Goal: Check status

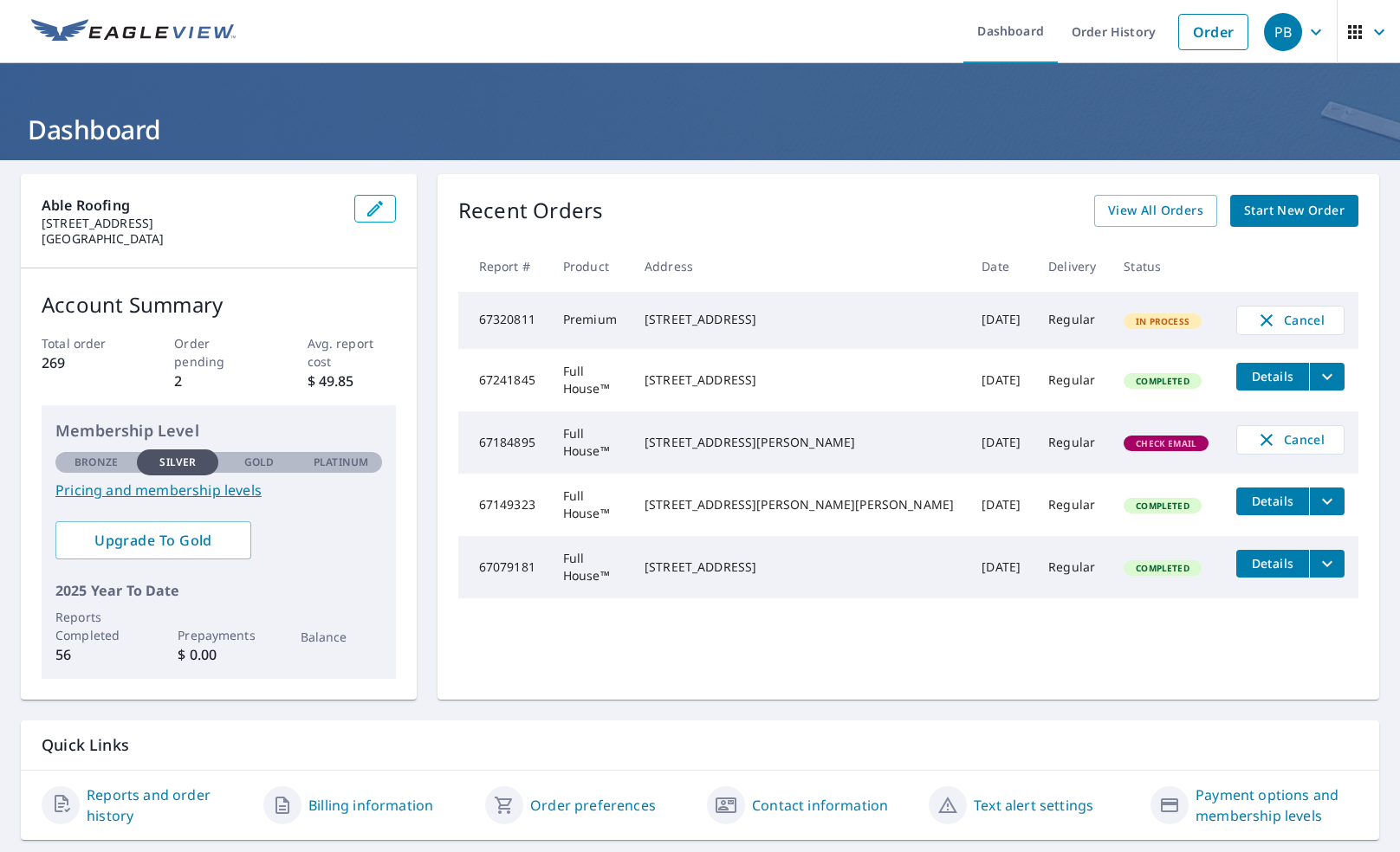
click at [843, 328] on div "[STREET_ADDRESS]" at bounding box center [799, 320] width 309 height 17
click at [1126, 321] on span "In Process" at bounding box center [1163, 321] width 75 height 12
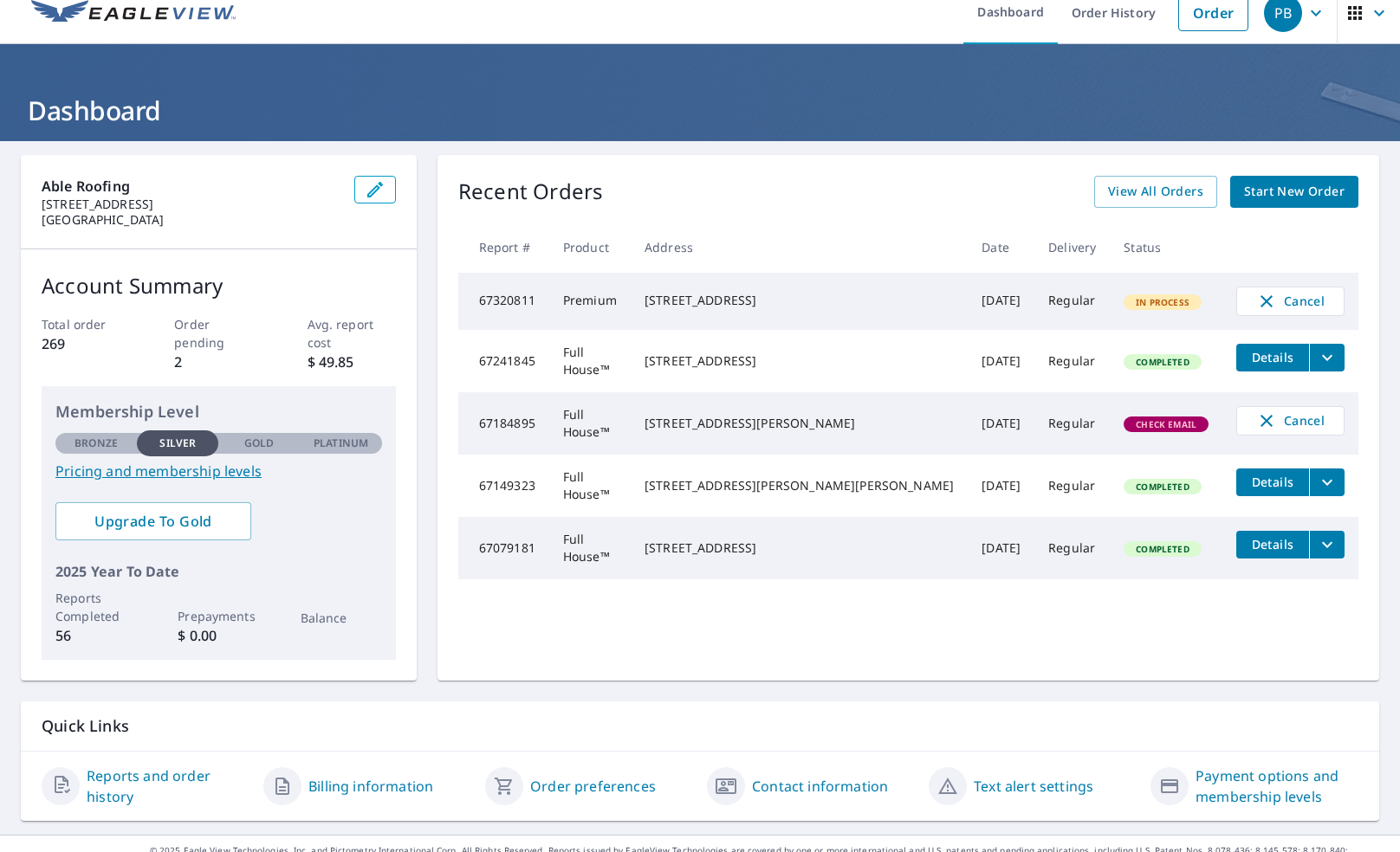
scroll to position [44, 0]
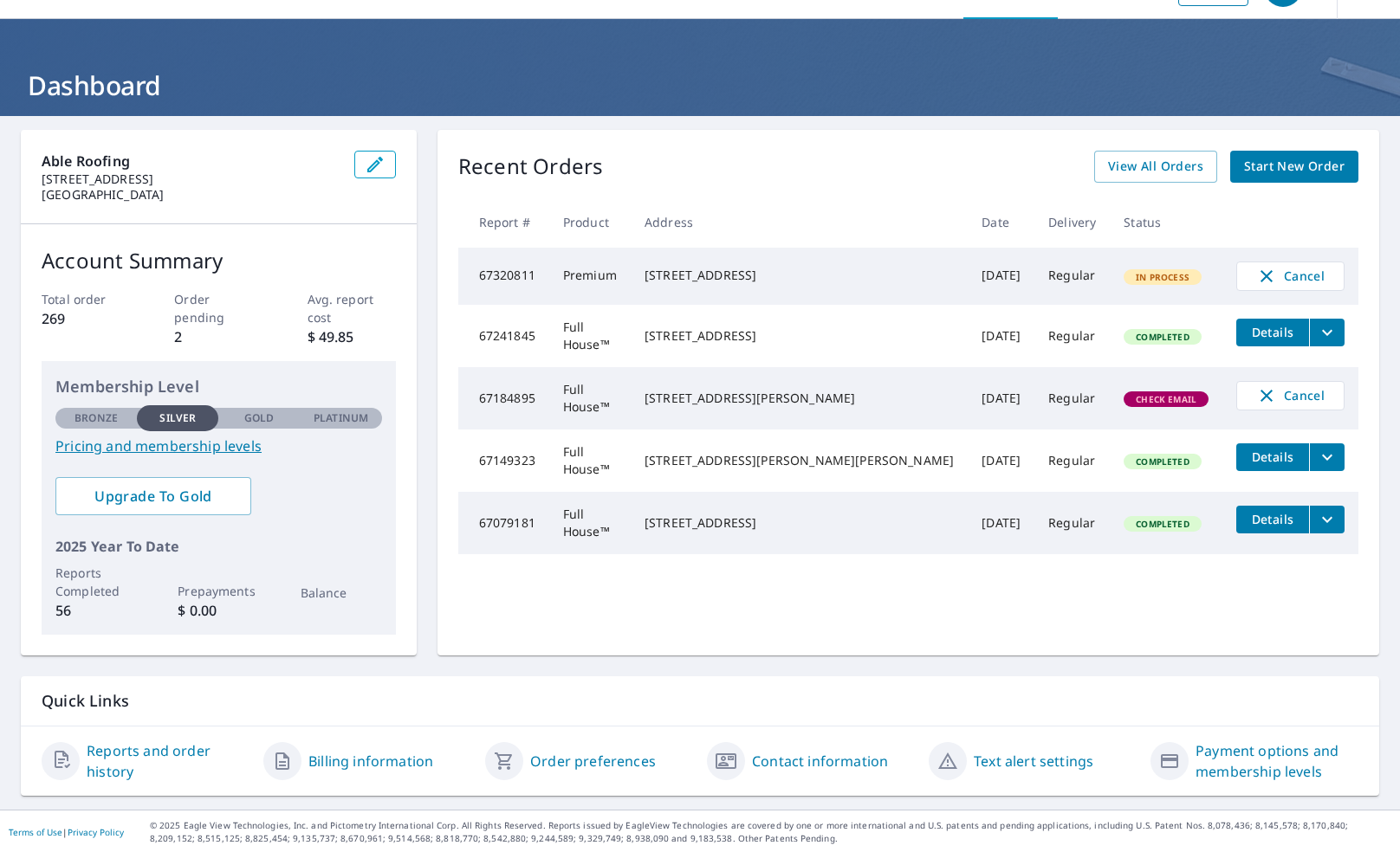
click at [142, 761] on link "Reports and order history" at bounding box center [167, 761] width 163 height 42
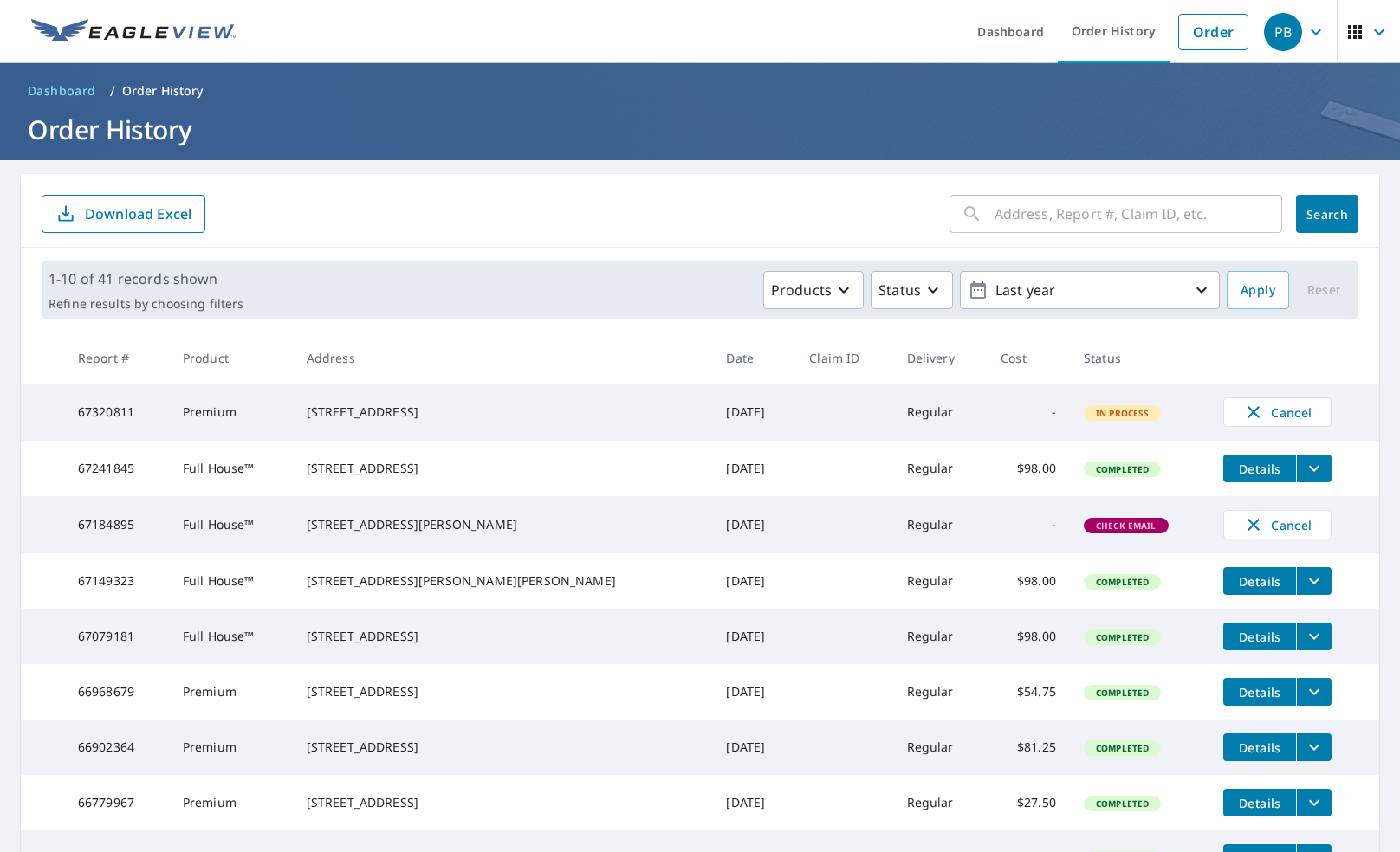
click at [1086, 415] on span "In Process" at bounding box center [1123, 413] width 75 height 12
drag, startPoint x: 1069, startPoint y: 415, endPoint x: 992, endPoint y: 443, distance: 81.9
click at [992, 441] on td "-" at bounding box center [1027, 412] width 83 height 57
